Goal: Transaction & Acquisition: Subscribe to service/newsletter

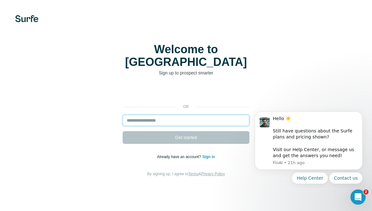
click at [162, 115] on input "email" at bounding box center [186, 120] width 127 height 11
type input "**********"
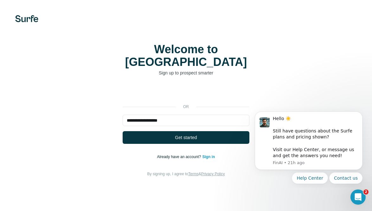
click at [181, 134] on span "Get started" at bounding box center [186, 137] width 22 height 6
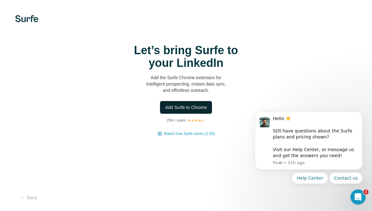
click at [192, 107] on span "Add Surfe to Chrome" at bounding box center [186, 107] width 42 height 6
